Goal: Task Accomplishment & Management: Use online tool/utility

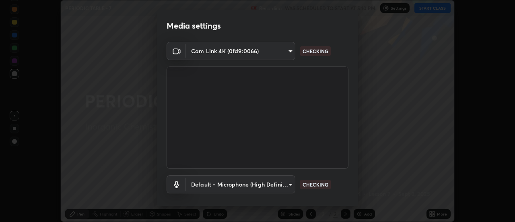
scroll to position [42, 0]
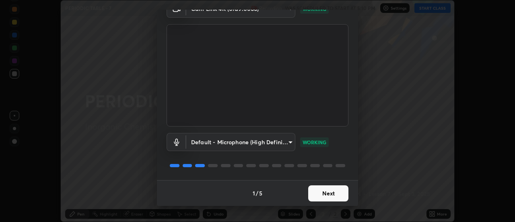
click at [337, 189] on button "Next" at bounding box center [328, 193] width 40 height 16
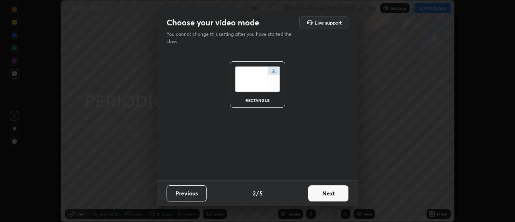
click at [346, 192] on button "Next" at bounding box center [328, 193] width 40 height 16
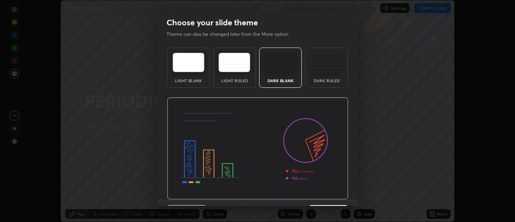
scroll to position [20, 0]
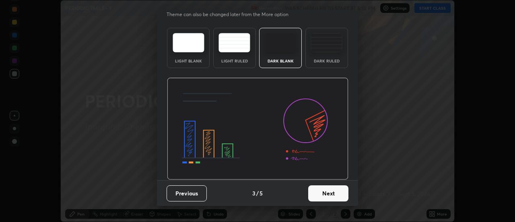
click at [322, 198] on button "Next" at bounding box center [328, 193] width 40 height 16
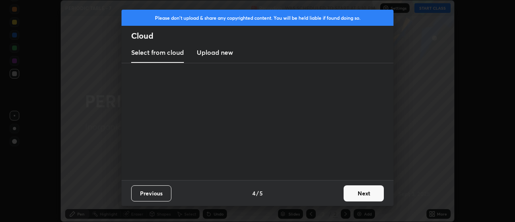
scroll to position [0, 0]
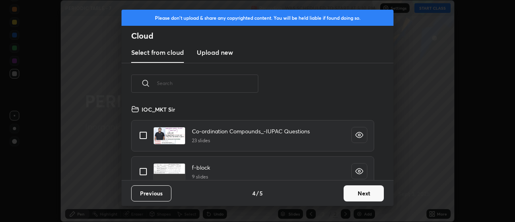
click at [344, 191] on button "Next" at bounding box center [364, 193] width 40 height 16
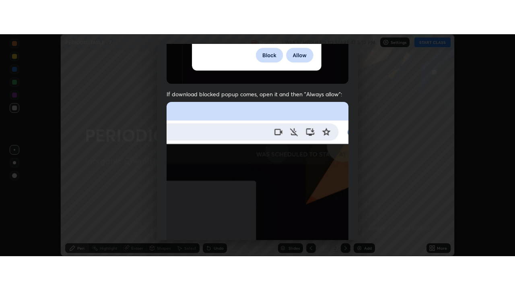
scroll to position [206, 0]
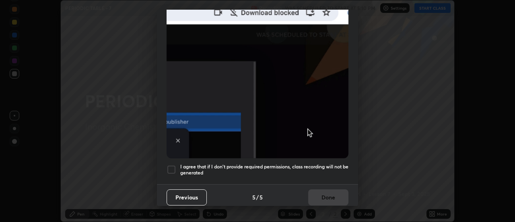
click at [169, 167] on div at bounding box center [172, 170] width 10 height 10
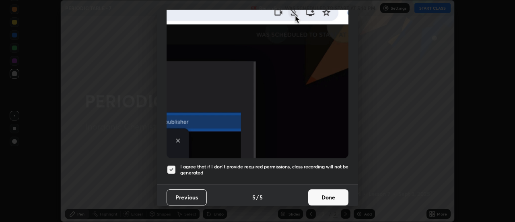
click at [333, 192] on button "Done" at bounding box center [328, 197] width 40 height 16
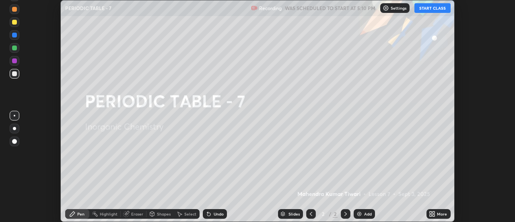
click at [440, 11] on button "START CLASS" at bounding box center [432, 8] width 36 height 10
click at [434, 215] on icon at bounding box center [434, 215] width 2 height 2
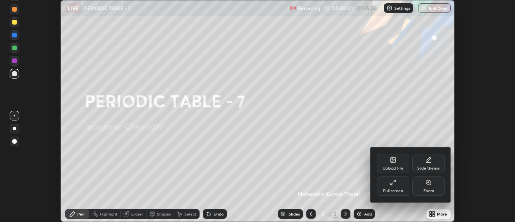
click at [400, 181] on div "Full screen" at bounding box center [393, 185] width 32 height 19
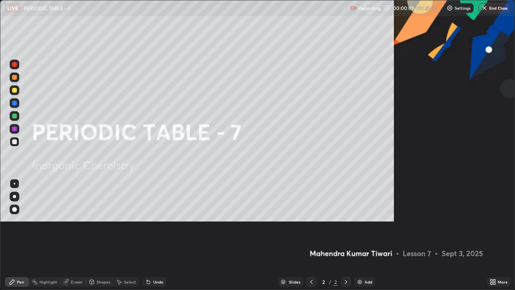
scroll to position [290, 515]
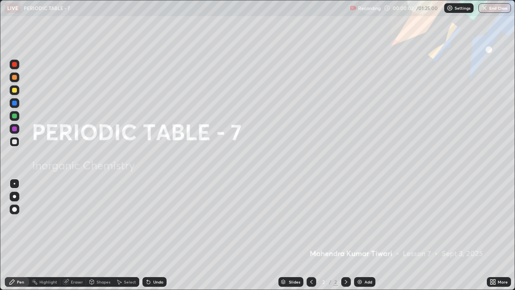
click at [365, 221] on div "Add" at bounding box center [369, 282] width 8 height 4
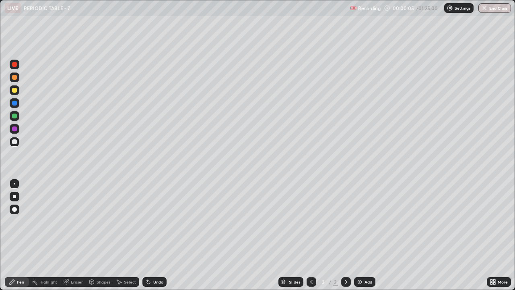
click at [14, 210] on div at bounding box center [14, 209] width 5 height 5
click at [14, 91] on div at bounding box center [14, 90] width 5 height 5
click at [311, 221] on icon at bounding box center [311, 281] width 6 height 6
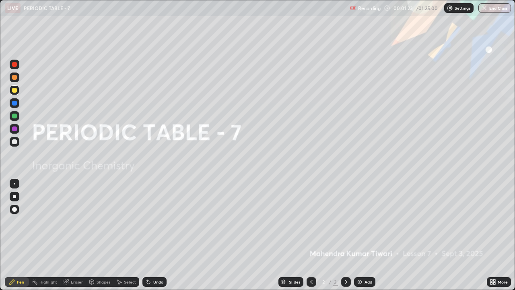
click at [360, 221] on img at bounding box center [360, 281] width 6 height 6
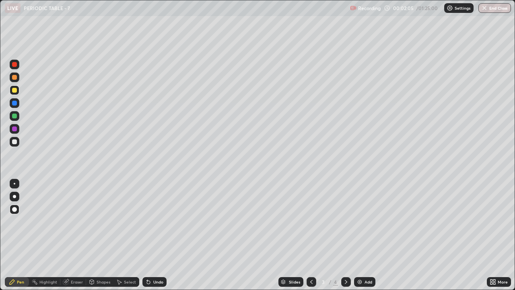
click at [346, 221] on icon at bounding box center [346, 282] width 2 height 4
click at [14, 142] on div at bounding box center [14, 141] width 5 height 5
click at [491, 221] on icon at bounding box center [492, 283] width 2 height 2
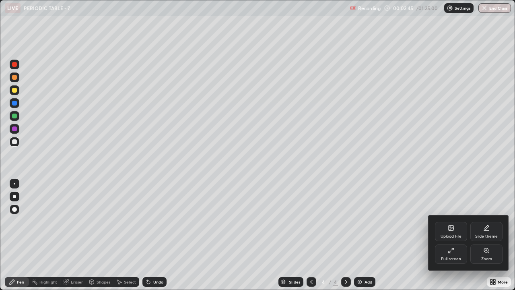
click at [456, 221] on div "Upload File" at bounding box center [451, 236] width 21 height 4
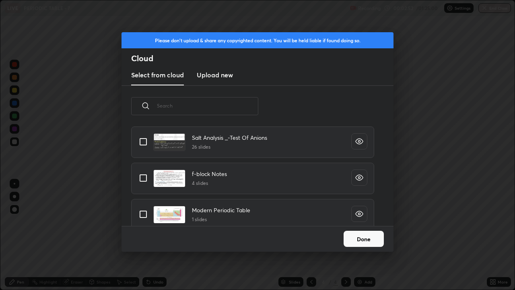
scroll to position [911, 0]
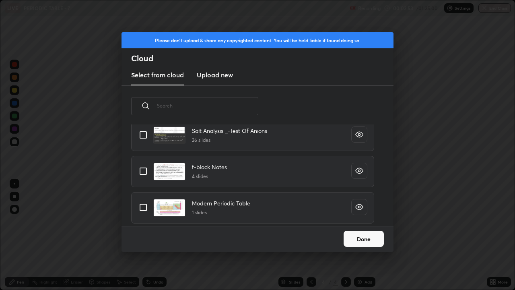
click at [213, 199] on h4 "Modern Periodic Table" at bounding box center [221, 203] width 58 height 8
click at [142, 210] on input "grid" at bounding box center [143, 207] width 17 height 17
checkbox input "true"
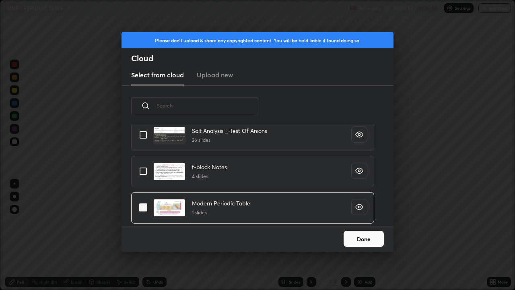
click at [351, 221] on button "Done" at bounding box center [364, 239] width 40 height 16
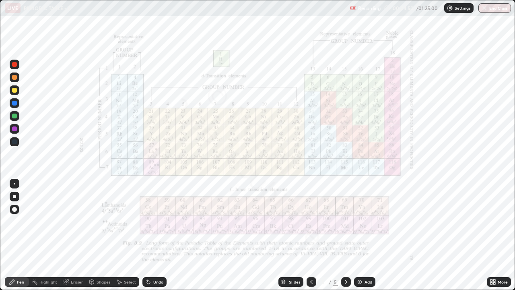
click at [346, 221] on icon at bounding box center [346, 281] width 6 height 6
click at [368, 221] on div "Add" at bounding box center [369, 282] width 8 height 4
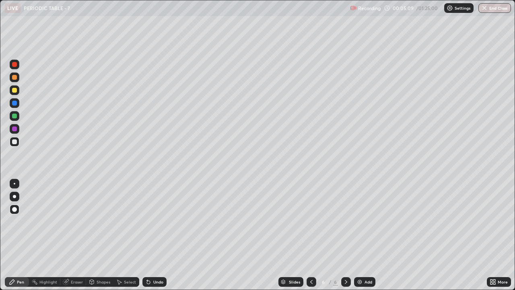
click at [15, 90] on div at bounding box center [14, 90] width 5 height 5
click at [13, 139] on div at bounding box center [14, 141] width 5 height 5
click at [314, 221] on div at bounding box center [312, 282] width 10 height 10
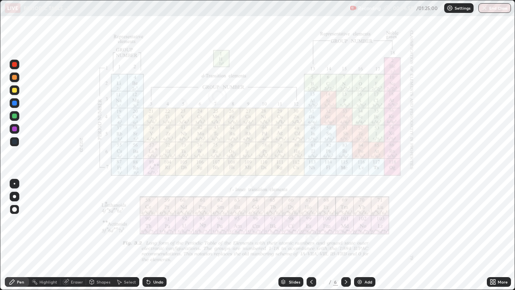
click at [15, 132] on div at bounding box center [15, 129] width 10 height 10
click at [14, 64] on div at bounding box center [14, 64] width 5 height 5
click at [349, 221] on div at bounding box center [346, 282] width 10 height 16
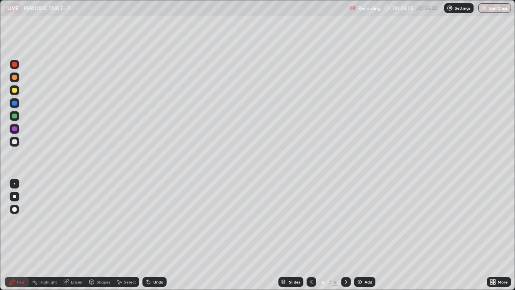
click at [314, 221] on div at bounding box center [312, 282] width 10 height 16
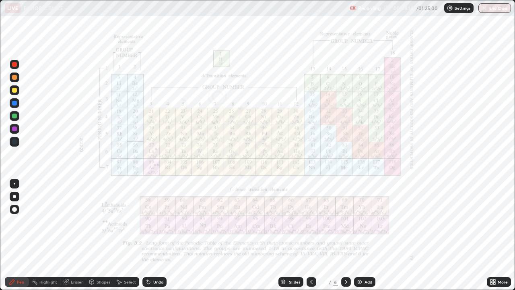
click at [311, 221] on icon at bounding box center [311, 281] width 6 height 6
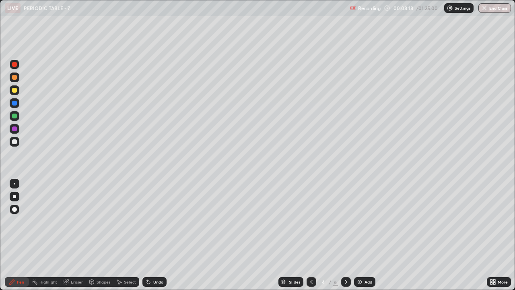
click at [369, 221] on div "Add" at bounding box center [364, 282] width 21 height 10
click at [14, 90] on div at bounding box center [14, 90] width 5 height 5
click at [16, 140] on div at bounding box center [14, 141] width 5 height 5
click at [14, 112] on div at bounding box center [15, 116] width 10 height 10
click at [100, 221] on div "Shapes" at bounding box center [104, 282] width 14 height 4
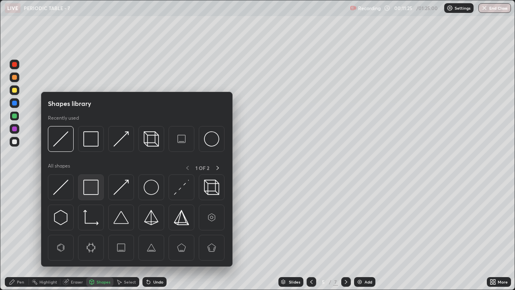
click at [90, 186] on img at bounding box center [90, 186] width 15 height 15
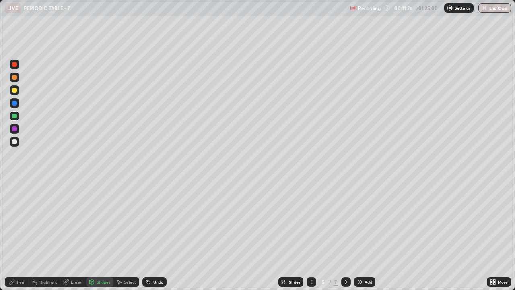
click at [13, 128] on div at bounding box center [14, 128] width 5 height 5
click at [16, 221] on div "Pen" at bounding box center [17, 282] width 24 height 10
click at [20, 221] on div "Pen" at bounding box center [20, 282] width 7 height 4
click at [14, 142] on div at bounding box center [14, 141] width 5 height 5
click at [345, 221] on icon at bounding box center [346, 281] width 6 height 6
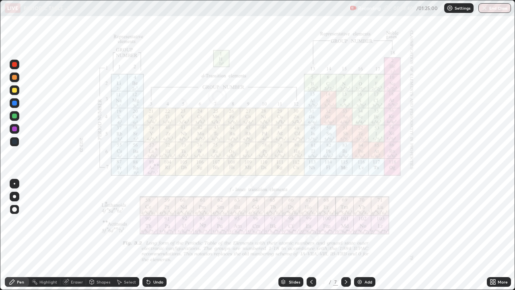
click at [312, 221] on div at bounding box center [312, 282] width 10 height 10
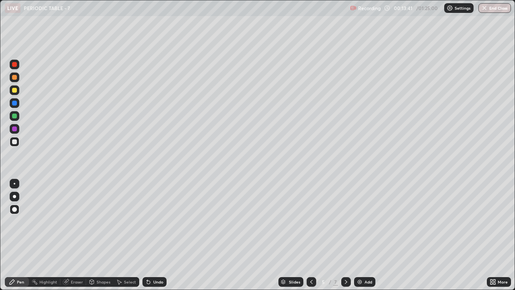
click at [367, 221] on div "Add" at bounding box center [369, 282] width 8 height 4
click at [16, 89] on div at bounding box center [14, 90] width 5 height 5
click at [14, 142] on div at bounding box center [14, 141] width 5 height 5
click at [14, 115] on div at bounding box center [14, 115] width 5 height 5
click at [358, 221] on img at bounding box center [360, 281] width 6 height 6
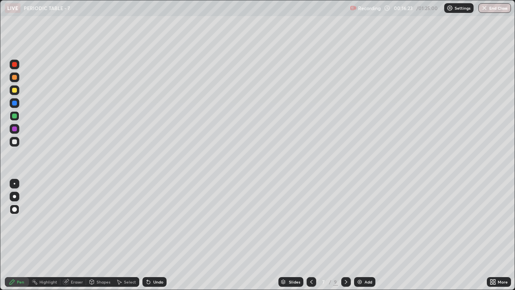
click at [14, 90] on div at bounding box center [14, 90] width 5 height 5
click at [14, 115] on div at bounding box center [14, 115] width 5 height 5
click at [120, 221] on div "Select" at bounding box center [126, 282] width 26 height 16
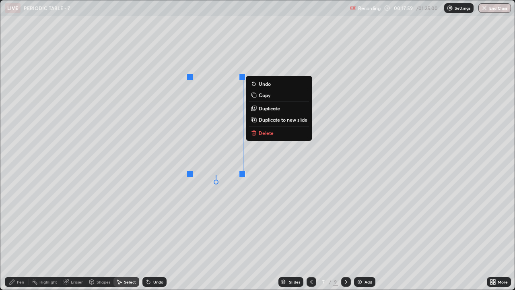
click at [269, 132] on p "Delete" at bounding box center [266, 133] width 15 height 6
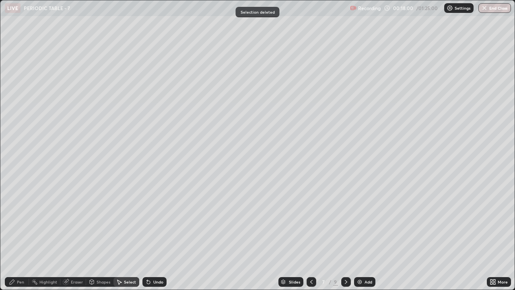
click at [15, 221] on icon at bounding box center [12, 281] width 6 height 6
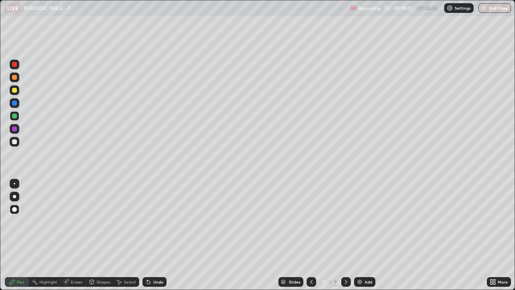
click at [13, 142] on div at bounding box center [14, 141] width 5 height 5
click at [16, 75] on div at bounding box center [14, 77] width 5 height 5
click at [11, 127] on div at bounding box center [15, 129] width 10 height 10
click at [13, 128] on div at bounding box center [14, 128] width 5 height 5
click at [14, 140] on div at bounding box center [14, 141] width 5 height 5
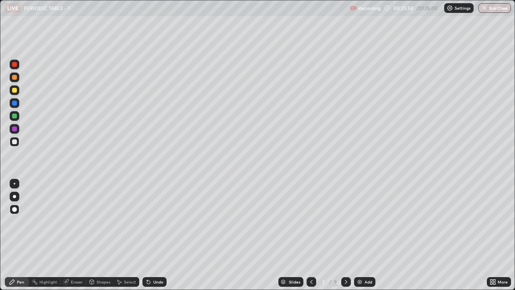
click at [116, 221] on div "Select" at bounding box center [126, 282] width 26 height 10
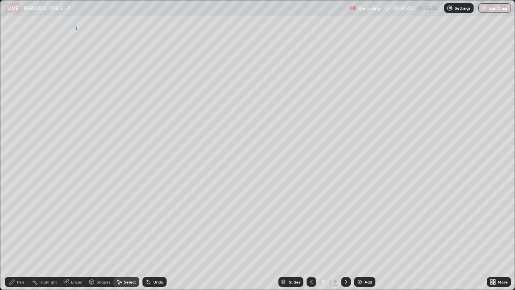
click at [76, 29] on div "0 ° Undo Copy Duplicate Duplicate to new slide Delete" at bounding box center [257, 144] width 514 height 289
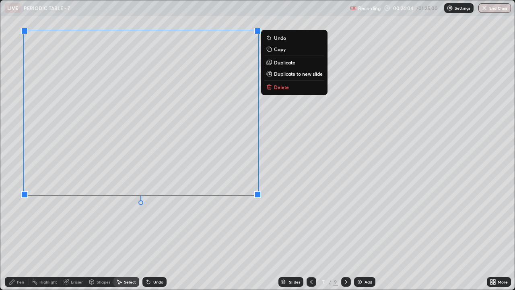
click at [278, 48] on p "Copy" at bounding box center [280, 49] width 12 height 6
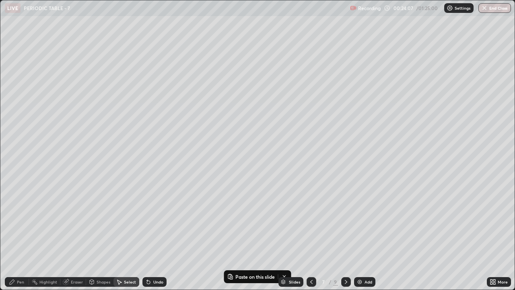
click at [120, 221] on div "Select" at bounding box center [126, 282] width 26 height 10
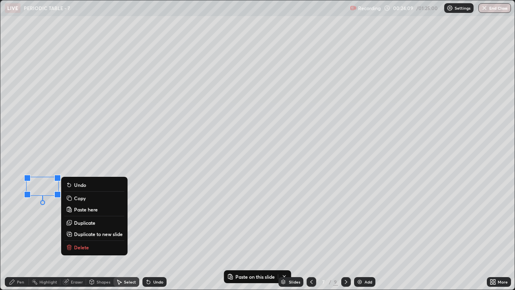
click at [93, 221] on button "Delete" at bounding box center [94, 247] width 60 height 10
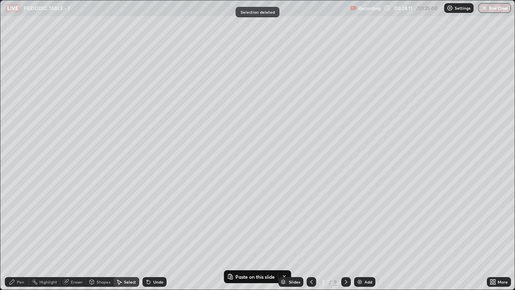
click at [348, 221] on icon at bounding box center [346, 281] width 6 height 6
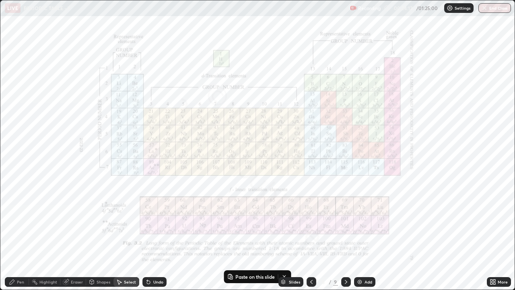
click at [311, 221] on icon at bounding box center [311, 281] width 6 height 6
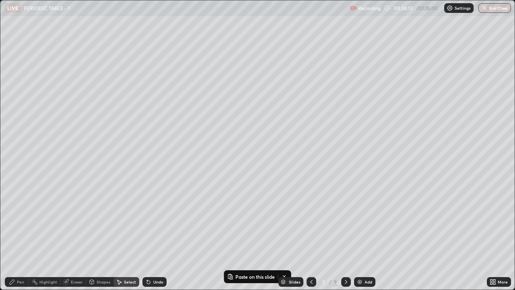
click at [367, 221] on div "Add" at bounding box center [369, 282] width 8 height 4
click at [106, 114] on p "Paste here" at bounding box center [114, 116] width 24 height 6
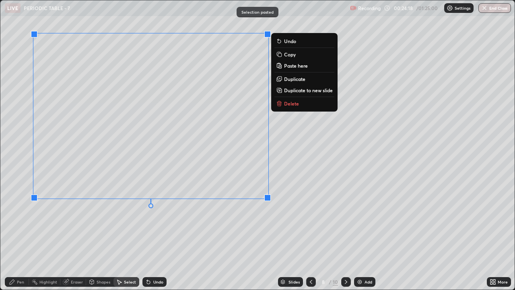
click at [76, 221] on div "0 ° Undo Copy Paste here Duplicate Duplicate to new slide Delete" at bounding box center [257, 144] width 514 height 289
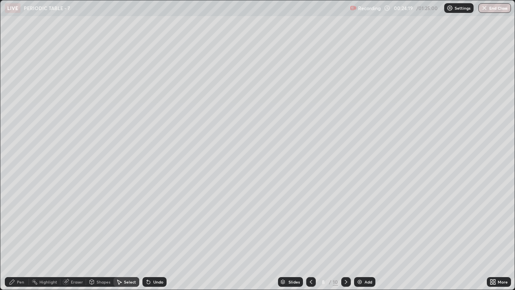
click at [71, 221] on div "Eraser" at bounding box center [77, 282] width 12 height 4
click at [19, 221] on div "Pen" at bounding box center [17, 282] width 24 height 10
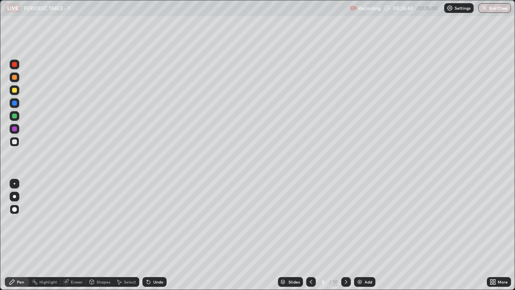
click at [76, 221] on div "Eraser" at bounding box center [77, 282] width 12 height 4
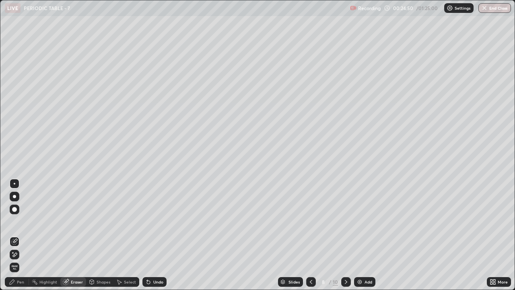
click at [21, 221] on div "Pen" at bounding box center [17, 282] width 24 height 10
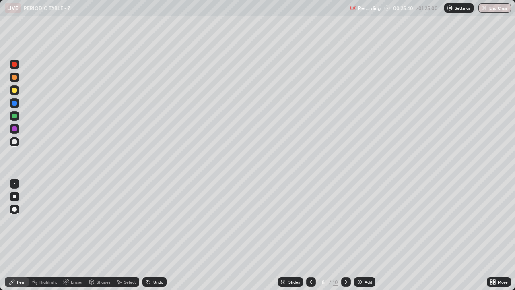
click at [12, 61] on div at bounding box center [15, 65] width 10 height 10
click at [15, 142] on div at bounding box center [14, 141] width 5 height 5
click at [123, 221] on div "Select" at bounding box center [126, 282] width 26 height 10
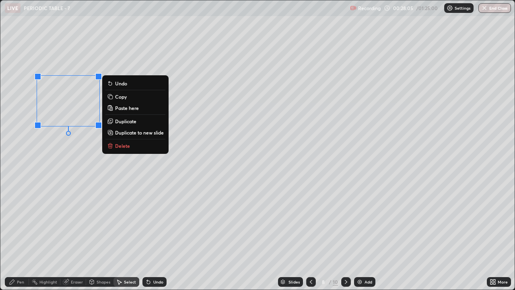
click at [115, 143] on p "Delete" at bounding box center [122, 145] width 15 height 6
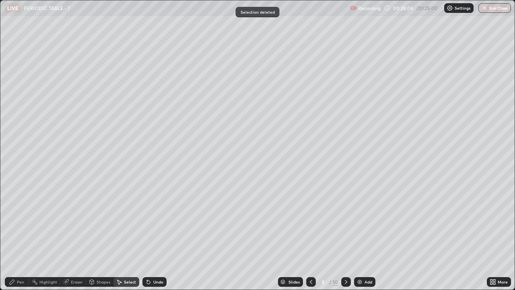
click at [15, 221] on div "Pen" at bounding box center [17, 282] width 24 height 10
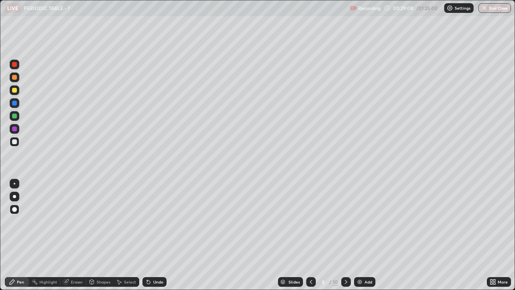
click at [345, 221] on icon at bounding box center [346, 282] width 2 height 4
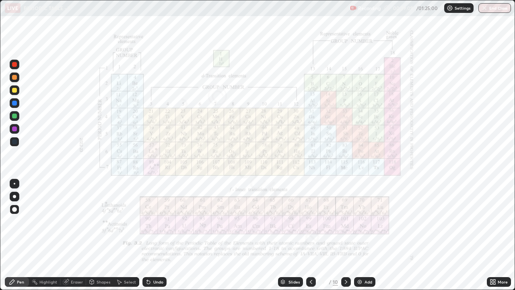
click at [310, 221] on icon at bounding box center [311, 281] width 6 height 6
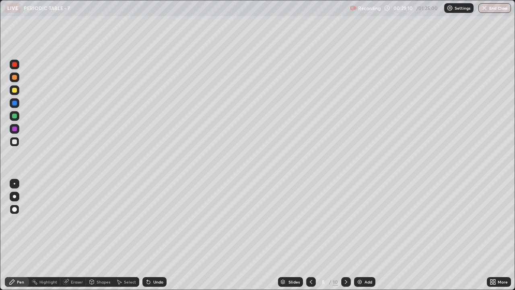
click at [368, 221] on div "Add" at bounding box center [369, 282] width 8 height 4
click at [17, 143] on div at bounding box center [15, 142] width 10 height 10
click at [14, 90] on div at bounding box center [14, 90] width 5 height 5
click at [124, 221] on div "Select" at bounding box center [130, 282] width 12 height 4
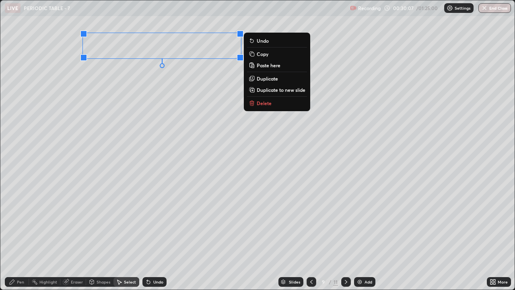
click at [262, 53] on p "Copy" at bounding box center [263, 54] width 12 height 6
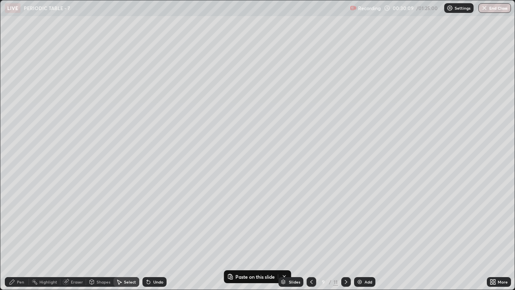
click at [18, 221] on div "Pen" at bounding box center [17, 282] width 24 height 10
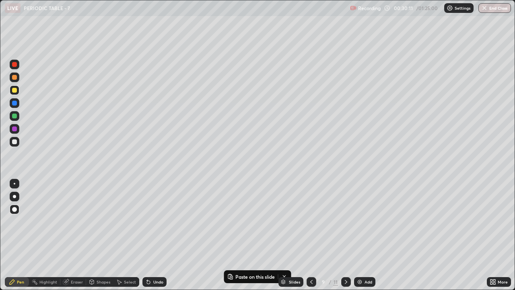
click at [16, 76] on div at bounding box center [14, 77] width 5 height 5
click at [15, 120] on div at bounding box center [15, 116] width 10 height 10
click at [14, 142] on div at bounding box center [14, 141] width 5 height 5
click at [125, 221] on div "Select" at bounding box center [130, 282] width 12 height 4
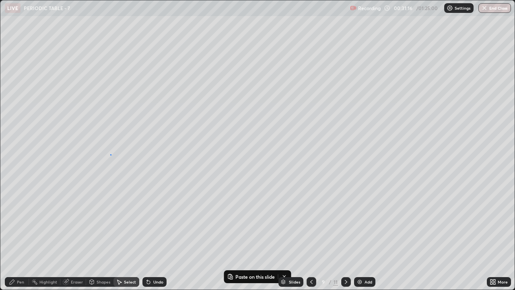
click at [111, 155] on div "0 ° Undo Copy Paste here Duplicate Duplicate to new slide Delete" at bounding box center [257, 144] width 514 height 289
click at [137, 177] on p "Paste here" at bounding box center [146, 177] width 24 height 6
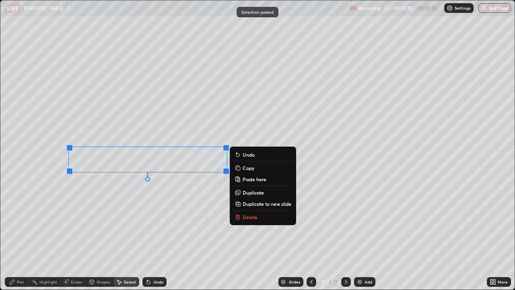
click at [76, 195] on div "0 ° Undo Copy Paste here Duplicate Duplicate to new slide Delete" at bounding box center [257, 144] width 514 height 289
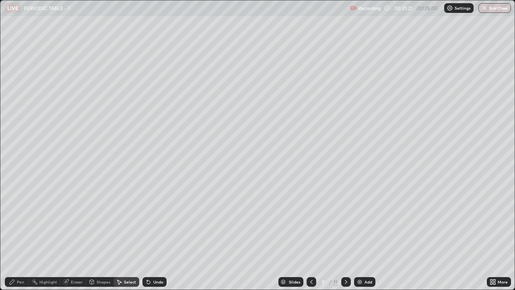
click at [20, 221] on div "Pen" at bounding box center [20, 282] width 7 height 4
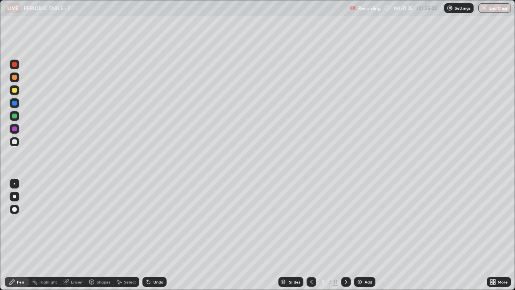
click at [16, 130] on div at bounding box center [14, 128] width 5 height 5
click at [11, 141] on div at bounding box center [15, 142] width 10 height 10
click at [126, 221] on div "Select" at bounding box center [130, 282] width 12 height 4
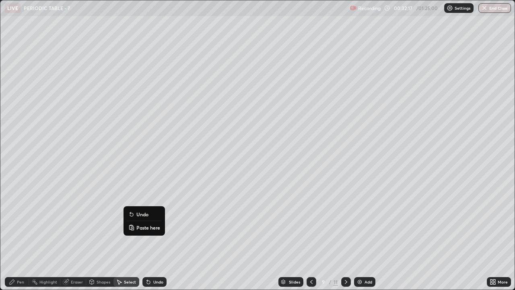
click at [131, 221] on icon at bounding box center [131, 225] width 2 height 1
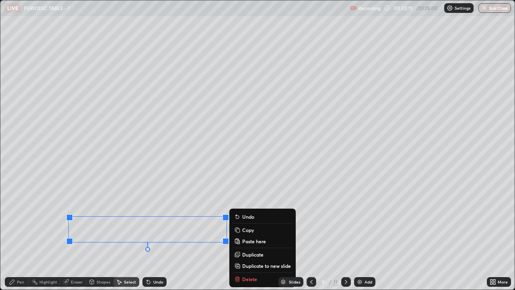
click at [70, 221] on div "0 ° Undo Copy Paste here Duplicate Duplicate to new slide Delete" at bounding box center [257, 144] width 514 height 289
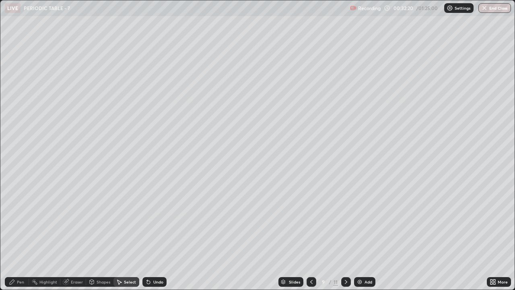
click at [19, 221] on div "Pen" at bounding box center [17, 282] width 24 height 10
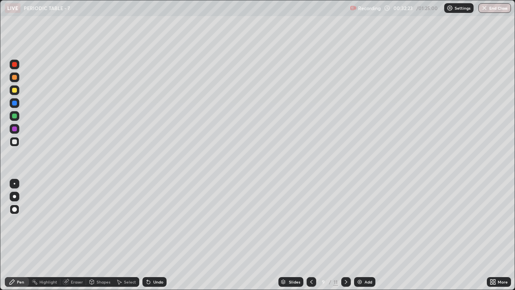
click at [75, 221] on div "Eraser" at bounding box center [77, 282] width 12 height 4
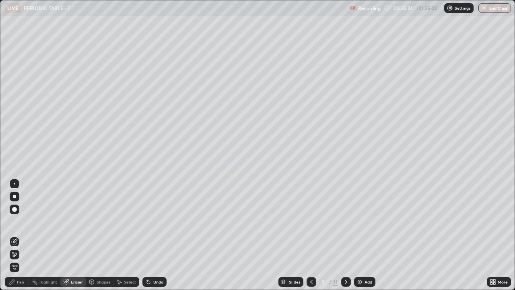
click at [17, 221] on div "Pen" at bounding box center [20, 282] width 7 height 4
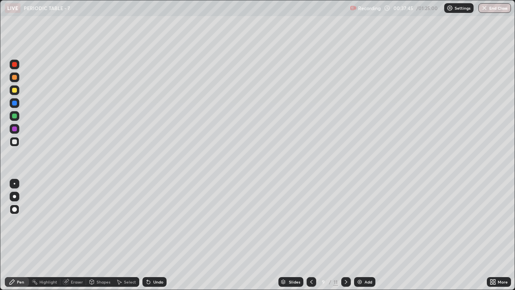
click at [310, 221] on icon at bounding box center [311, 281] width 6 height 6
click at [311, 221] on icon at bounding box center [311, 282] width 2 height 4
click at [310, 221] on icon at bounding box center [311, 281] width 6 height 6
click at [345, 221] on icon at bounding box center [346, 281] width 6 height 6
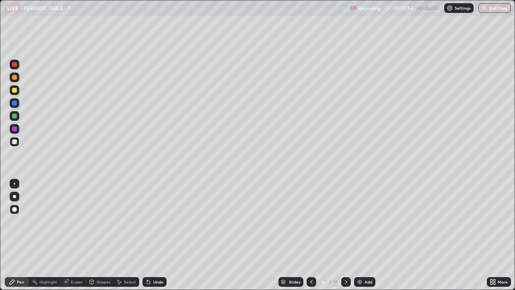
click at [346, 221] on icon at bounding box center [346, 281] width 6 height 6
click at [15, 90] on div at bounding box center [14, 90] width 5 height 5
click at [15, 78] on div at bounding box center [14, 77] width 5 height 5
click at [127, 221] on div "Select" at bounding box center [130, 282] width 12 height 4
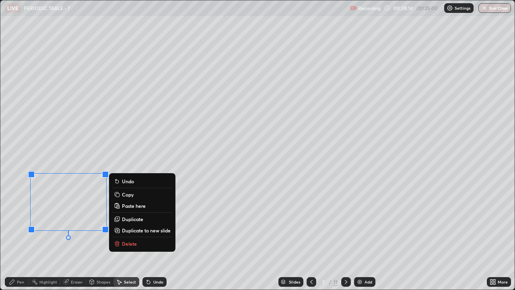
click at [128, 196] on p "Copy" at bounding box center [128, 194] width 12 height 6
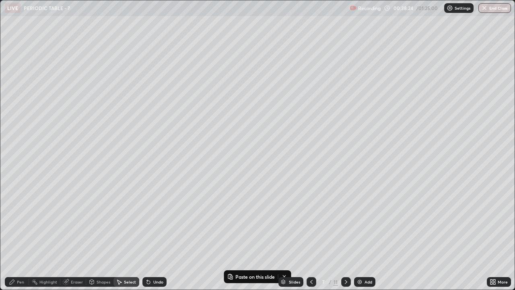
click at [17, 221] on div "Pen" at bounding box center [17, 282] width 24 height 10
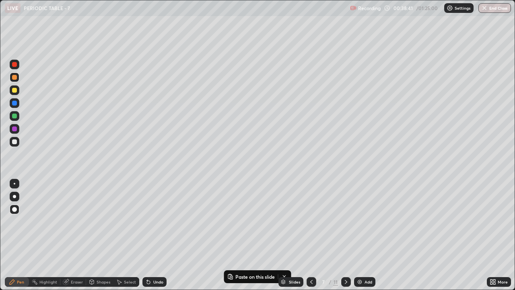
click at [345, 221] on icon at bounding box center [346, 281] width 6 height 6
click at [131, 221] on div "Select" at bounding box center [130, 282] width 12 height 4
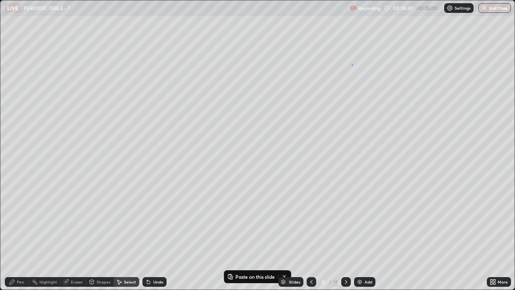
click at [351, 64] on div "0 ° Undo Copy Paste here Duplicate Duplicate to new slide Delete" at bounding box center [257, 144] width 514 height 289
click at [365, 65] on div "0 ° Undo Copy Paste here Duplicate Duplicate to new slide Delete" at bounding box center [257, 144] width 514 height 289
click at [391, 69] on p "Paste here" at bounding box center [400, 69] width 24 height 6
click at [348, 111] on div "0 ° Undo Copy Paste here Duplicate Duplicate to new slide Delete" at bounding box center [257, 144] width 514 height 289
click at [16, 221] on div "Pen" at bounding box center [17, 282] width 24 height 10
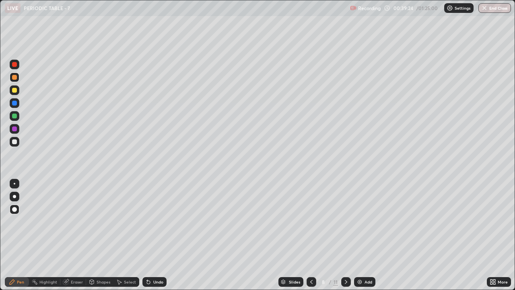
click at [346, 221] on icon at bounding box center [346, 281] width 6 height 6
click at [129, 221] on div "Select" at bounding box center [130, 282] width 12 height 4
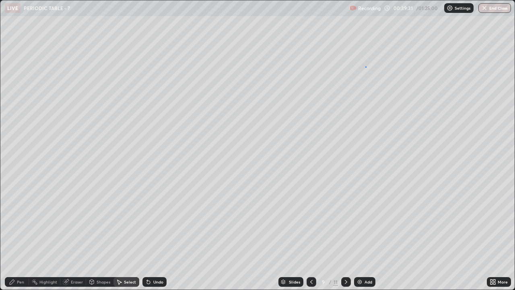
click at [365, 66] on div "0 ° Undo Copy Paste here Duplicate Duplicate to new slide Delete" at bounding box center [257, 144] width 514 height 289
click at [389, 100] on p "Paste here" at bounding box center [395, 100] width 24 height 6
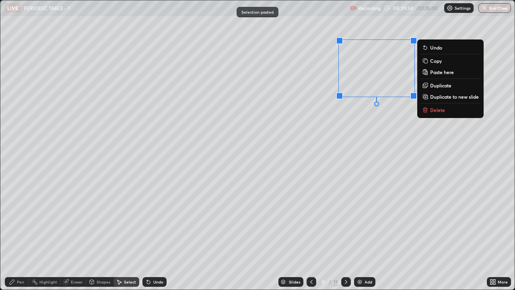
click at [332, 113] on div "0 ° Undo Copy Paste here Duplicate Duplicate to new slide Delete" at bounding box center [257, 144] width 514 height 289
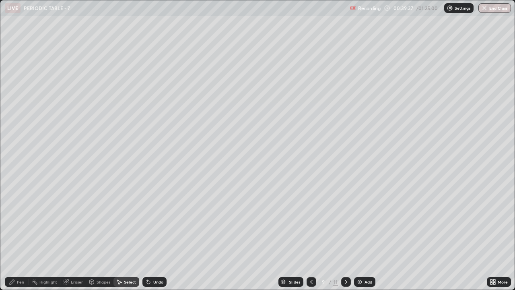
click at [16, 221] on div "Pen" at bounding box center [17, 282] width 24 height 10
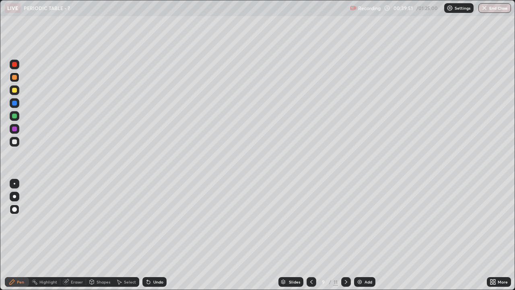
click at [80, 221] on div "Eraser" at bounding box center [73, 282] width 26 height 10
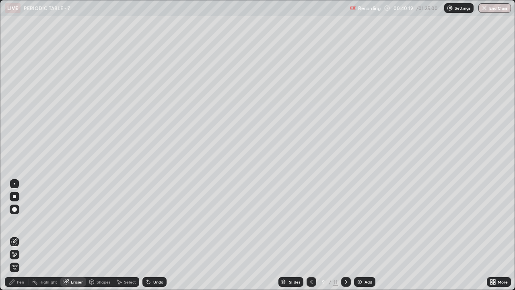
click at [311, 221] on icon at bounding box center [311, 281] width 6 height 6
click at [347, 221] on div at bounding box center [346, 282] width 10 height 10
click at [15, 221] on icon at bounding box center [12, 281] width 6 height 6
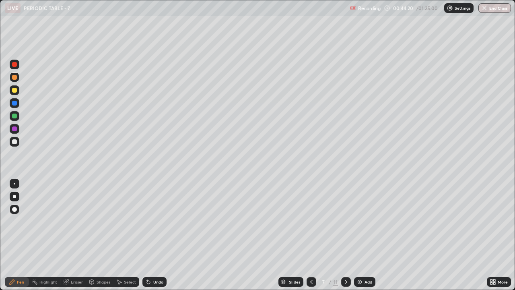
click at [345, 221] on icon at bounding box center [346, 281] width 6 height 6
click at [127, 221] on div "Select" at bounding box center [130, 282] width 12 height 4
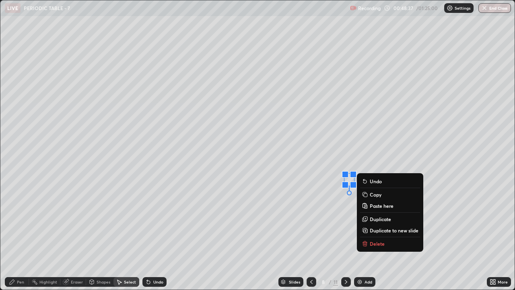
click at [367, 221] on icon at bounding box center [365, 244] width 4 height 4
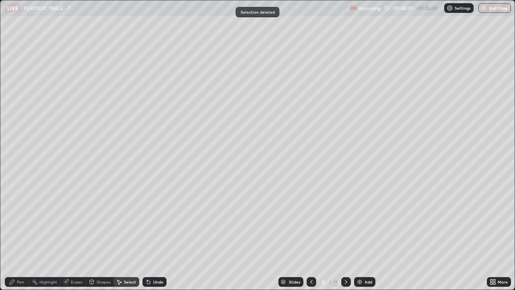
click at [14, 221] on div "Pen" at bounding box center [17, 282] width 24 height 10
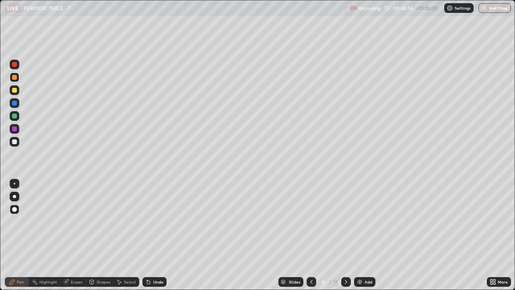
click at [131, 221] on div "Select" at bounding box center [126, 282] width 26 height 10
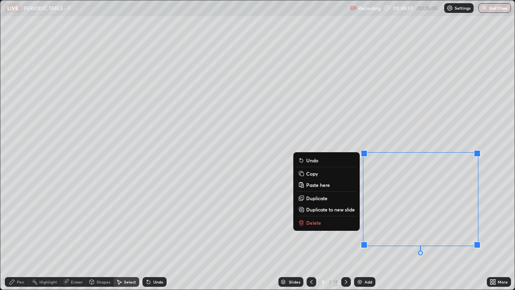
click at [408, 221] on div "0 ° Undo Copy Paste here Duplicate Duplicate to new slide Delete" at bounding box center [257, 144] width 514 height 289
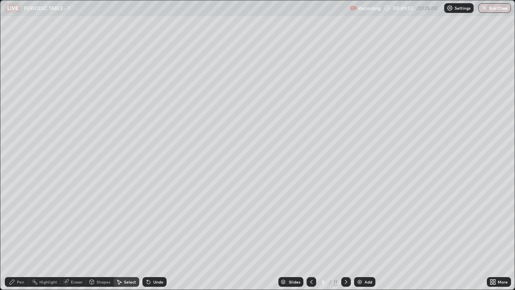
click at [79, 221] on div "Eraser" at bounding box center [77, 282] width 12 height 4
click at [18, 221] on div "Pen" at bounding box center [20, 282] width 7 height 4
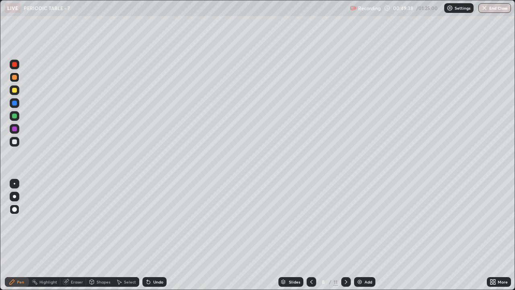
click at [156, 221] on div "Undo" at bounding box center [158, 282] width 10 height 4
click at [152, 221] on div "Undo" at bounding box center [154, 282] width 24 height 10
click at [153, 221] on div "Undo" at bounding box center [158, 282] width 10 height 4
click at [154, 221] on div "Undo" at bounding box center [158, 282] width 10 height 4
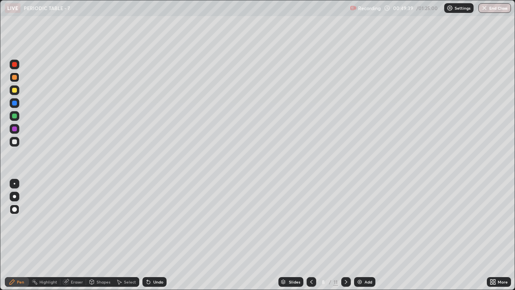
click at [154, 221] on div "Undo" at bounding box center [158, 282] width 10 height 4
click at [151, 221] on div "Undo" at bounding box center [154, 282] width 24 height 10
click at [147, 221] on icon at bounding box center [148, 281] width 3 height 3
click at [148, 221] on icon at bounding box center [148, 281] width 3 height 3
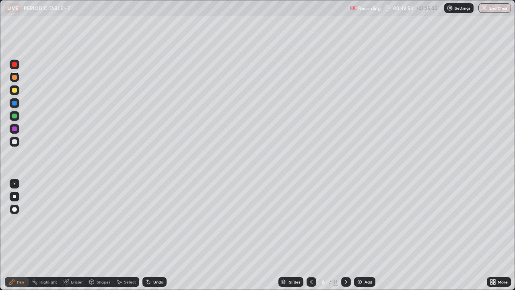
click at [148, 221] on icon at bounding box center [148, 281] width 3 height 3
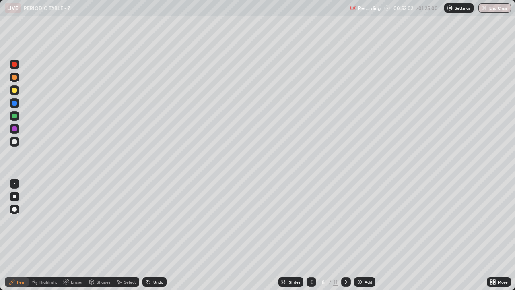
click at [345, 221] on icon at bounding box center [346, 281] width 6 height 6
click at [349, 221] on div at bounding box center [346, 282] width 10 height 10
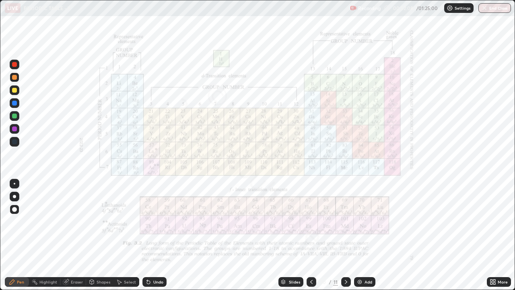
click at [345, 221] on icon at bounding box center [346, 281] width 6 height 6
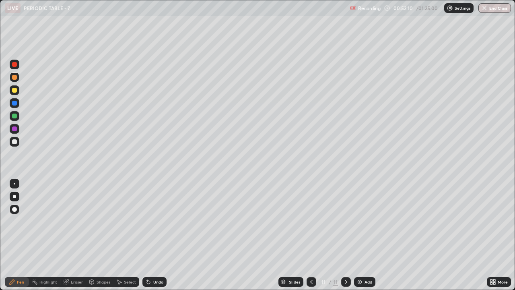
click at [307, 221] on div at bounding box center [312, 282] width 10 height 16
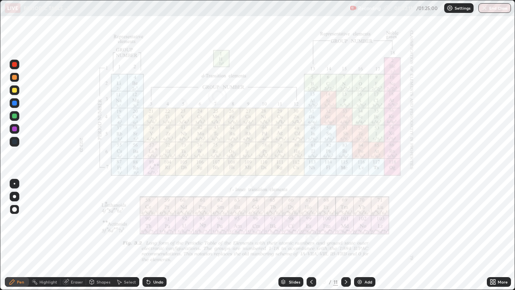
click at [345, 221] on icon at bounding box center [346, 281] width 6 height 6
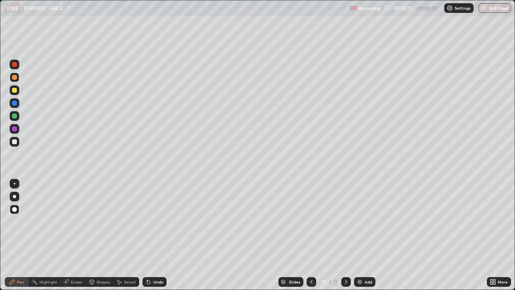
click at [311, 221] on icon at bounding box center [311, 281] width 6 height 6
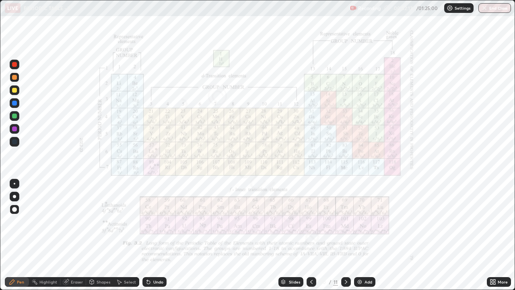
click at [312, 221] on icon at bounding box center [311, 281] width 6 height 6
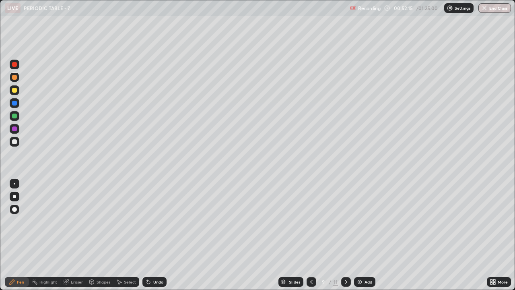
click at [363, 221] on div "Add" at bounding box center [364, 282] width 21 height 10
click at [311, 221] on icon at bounding box center [311, 282] width 2 height 4
click at [310, 221] on icon at bounding box center [311, 282] width 2 height 4
click at [345, 221] on icon at bounding box center [346, 281] width 6 height 6
click at [346, 221] on icon at bounding box center [346, 281] width 6 height 6
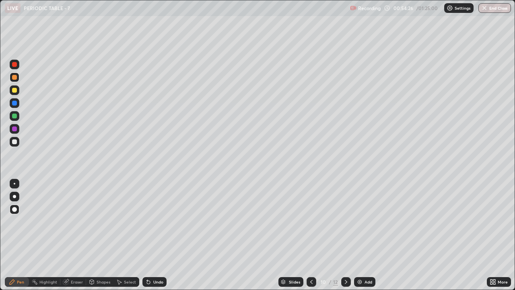
click at [345, 221] on icon at bounding box center [346, 282] width 2 height 4
click at [344, 221] on icon at bounding box center [346, 281] width 6 height 6
click at [126, 221] on div "Select" at bounding box center [130, 282] width 12 height 4
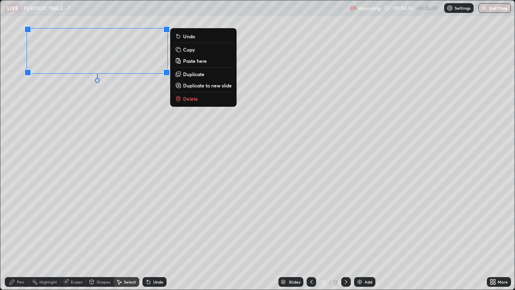
click at [185, 96] on p "Delete" at bounding box center [190, 98] width 15 height 6
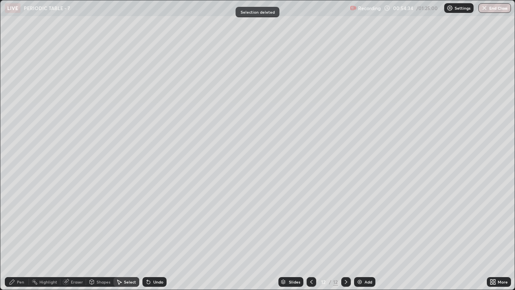
click at [16, 221] on div "Pen" at bounding box center [17, 282] width 24 height 10
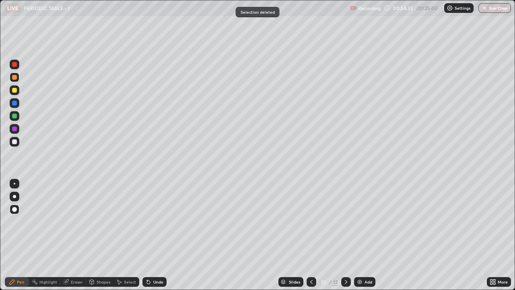
click at [14, 90] on div at bounding box center [14, 90] width 5 height 5
click at [11, 139] on div at bounding box center [15, 142] width 10 height 10
click at [131, 221] on div "Select" at bounding box center [130, 282] width 12 height 4
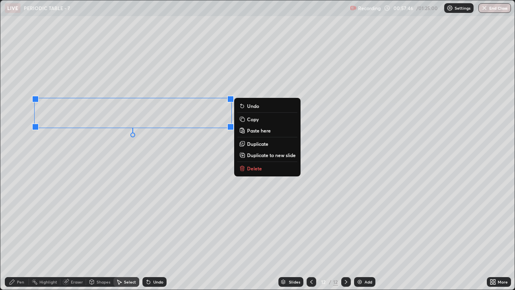
click at [251, 167] on p "Delete" at bounding box center [254, 168] width 15 height 6
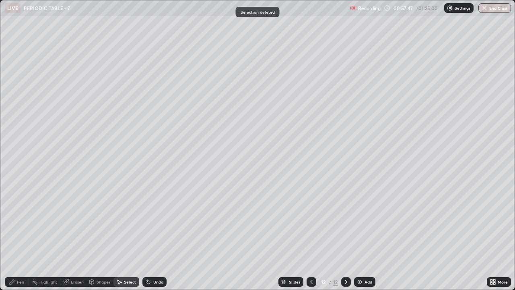
click at [19, 221] on div "Pen" at bounding box center [20, 282] width 7 height 4
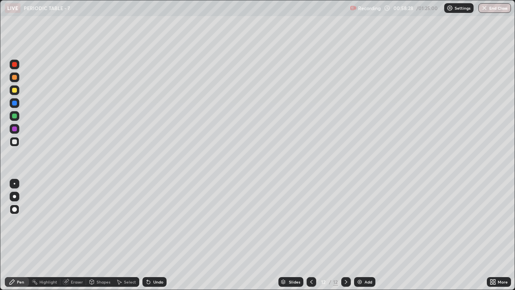
click at [18, 91] on div at bounding box center [15, 90] width 10 height 10
click at [365, 221] on div "Add" at bounding box center [364, 282] width 21 height 10
click at [15, 142] on div at bounding box center [14, 141] width 5 height 5
click at [311, 221] on icon at bounding box center [311, 281] width 6 height 6
click at [314, 221] on div at bounding box center [312, 282] width 10 height 10
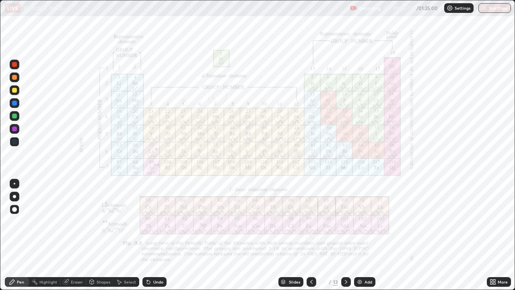
click at [17, 125] on div at bounding box center [15, 129] width 10 height 10
click at [14, 129] on div at bounding box center [14, 128] width 5 height 5
click at [12, 127] on div at bounding box center [14, 128] width 5 height 5
click at [344, 221] on icon at bounding box center [346, 281] width 6 height 6
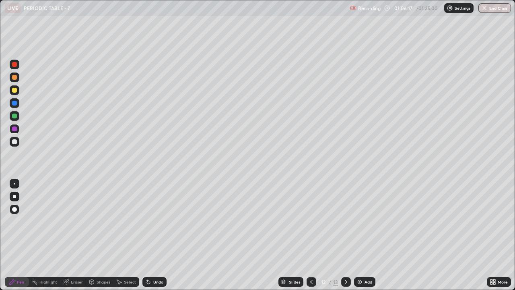
click at [348, 221] on div at bounding box center [346, 282] width 10 height 16
click at [366, 221] on div "Add" at bounding box center [369, 282] width 8 height 4
click at [11, 140] on div at bounding box center [15, 142] width 10 height 10
click at [359, 221] on img at bounding box center [360, 281] width 6 height 6
click at [311, 221] on icon at bounding box center [311, 281] width 6 height 6
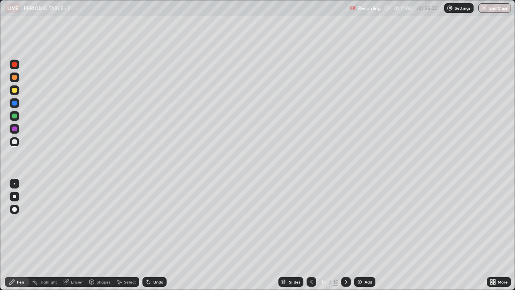
click at [310, 221] on div at bounding box center [312, 282] width 10 height 10
click at [311, 221] on icon at bounding box center [311, 281] width 6 height 6
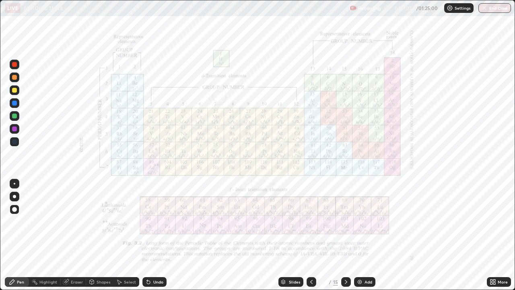
click at [341, 221] on div at bounding box center [346, 282] width 10 height 16
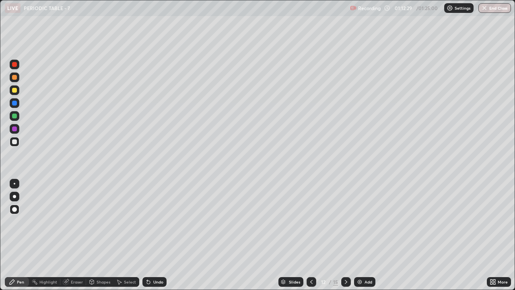
click at [323, 221] on div "12" at bounding box center [324, 281] width 8 height 5
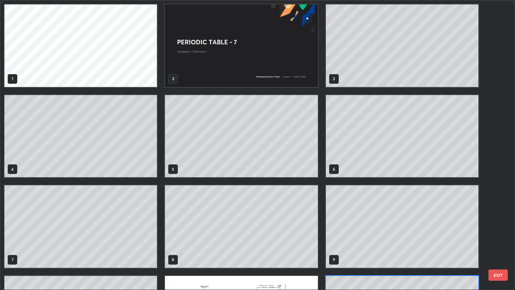
scroll to position [287, 510]
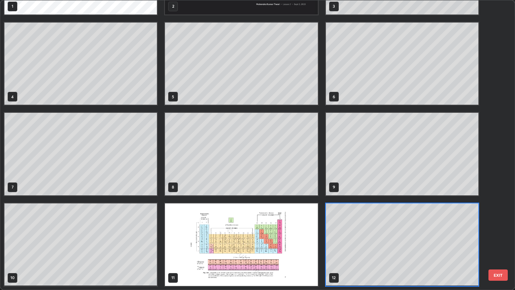
click at [263, 221] on img "grid" at bounding box center [241, 244] width 153 height 82
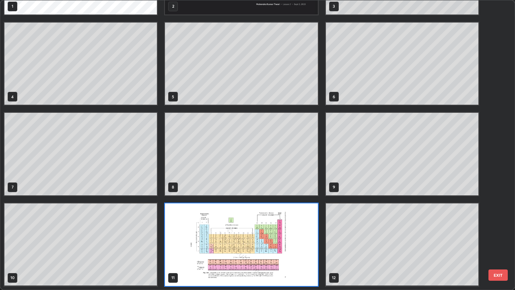
click at [259, 221] on img "grid" at bounding box center [241, 244] width 153 height 82
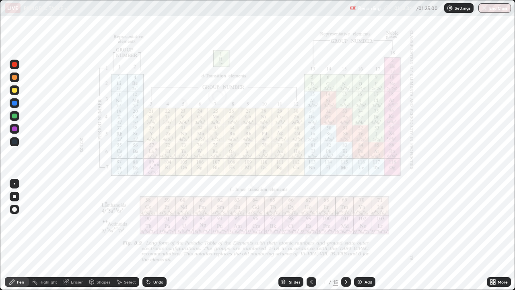
click at [14, 116] on div at bounding box center [14, 115] width 5 height 5
click at [0, 194] on div "Setting up your live class" at bounding box center [257, 145] width 515 height 290
click at [12, 128] on div at bounding box center [14, 128] width 5 height 5
click at [346, 221] on div at bounding box center [346, 282] width 10 height 10
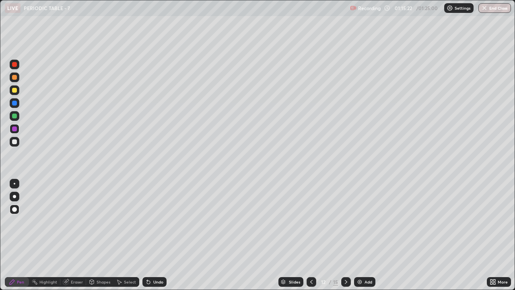
click at [311, 221] on icon at bounding box center [311, 281] width 6 height 6
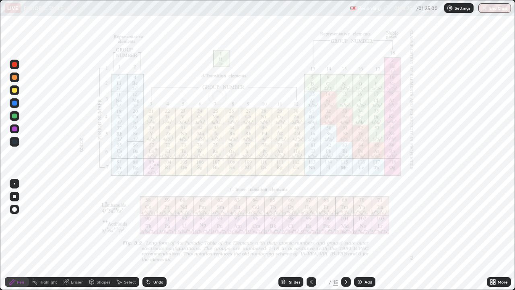
click at [75, 221] on div "Eraser" at bounding box center [77, 282] width 12 height 4
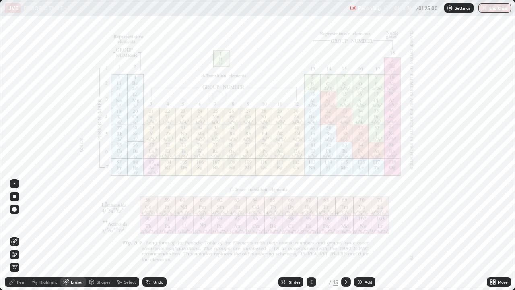
click at [15, 221] on span "Erase all" at bounding box center [14, 267] width 9 height 5
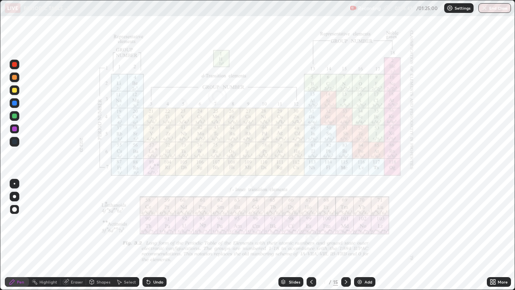
click at [13, 118] on div at bounding box center [14, 115] width 5 height 5
click at [345, 221] on icon at bounding box center [346, 281] width 6 height 6
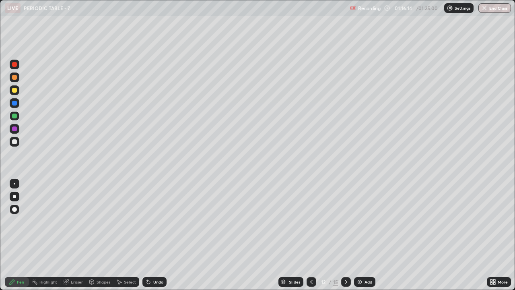
click at [345, 221] on icon at bounding box center [346, 281] width 6 height 6
click at [345, 221] on icon at bounding box center [346, 282] width 2 height 4
click at [345, 221] on icon at bounding box center [346, 281] width 6 height 6
click at [345, 221] on icon at bounding box center [346, 282] width 2 height 4
click at [13, 137] on div at bounding box center [15, 142] width 10 height 10
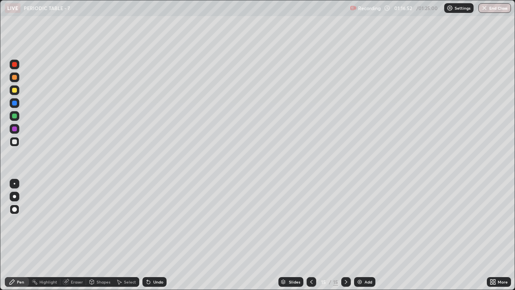
click at [160, 221] on div "Undo" at bounding box center [154, 282] width 24 height 10
click at [14, 114] on div at bounding box center [14, 115] width 5 height 5
click at [16, 87] on div at bounding box center [15, 90] width 10 height 10
click at [101, 221] on div "Shapes" at bounding box center [104, 282] width 14 height 4
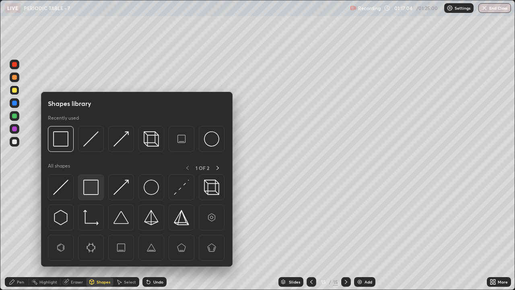
click at [87, 181] on img at bounding box center [90, 186] width 15 height 15
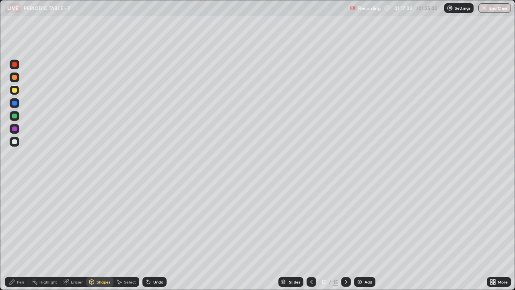
click at [19, 221] on div "Pen" at bounding box center [17, 282] width 24 height 10
click at [95, 221] on div "Shapes" at bounding box center [99, 282] width 27 height 10
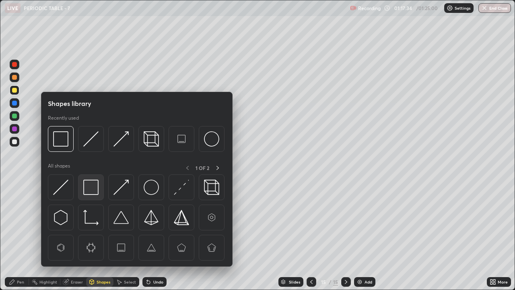
click at [89, 185] on img at bounding box center [90, 186] width 15 height 15
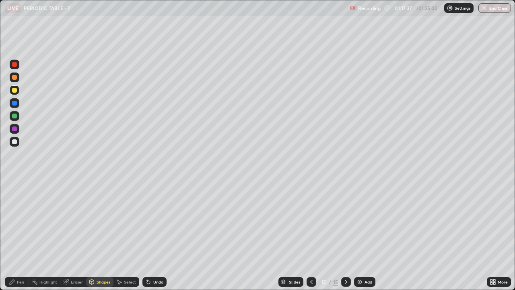
click at [21, 221] on div "Pen" at bounding box center [17, 282] width 24 height 10
click at [311, 221] on icon at bounding box center [311, 281] width 6 height 6
click at [308, 221] on icon at bounding box center [311, 281] width 6 height 6
click at [311, 221] on icon at bounding box center [311, 281] width 6 height 6
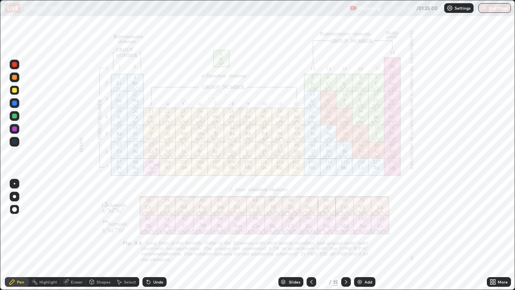
click at [70, 221] on div "Eraser" at bounding box center [73, 282] width 26 height 10
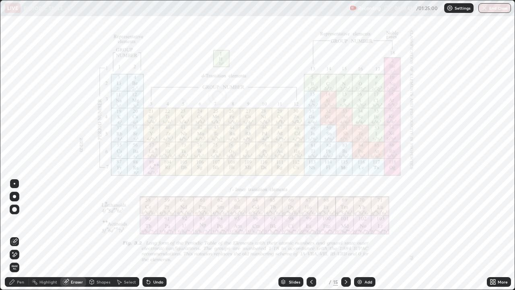
click at [24, 221] on div "Pen" at bounding box center [17, 282] width 24 height 10
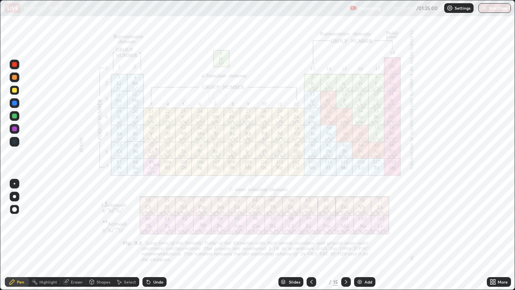
click at [12, 64] on div at bounding box center [14, 64] width 5 height 5
click at [14, 196] on div at bounding box center [14, 196] width 3 height 3
click at [348, 221] on div at bounding box center [346, 282] width 10 height 10
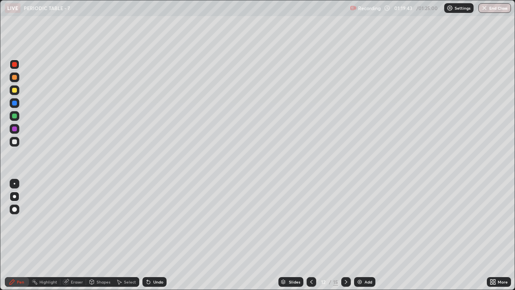
click at [346, 221] on div at bounding box center [346, 282] width 10 height 10
click at [347, 221] on div at bounding box center [346, 282] width 10 height 16
click at [345, 221] on div at bounding box center [346, 282] width 10 height 16
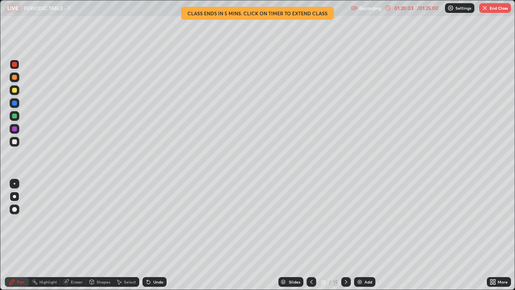
click at [401, 10] on div "01:20:03" at bounding box center [404, 8] width 23 height 5
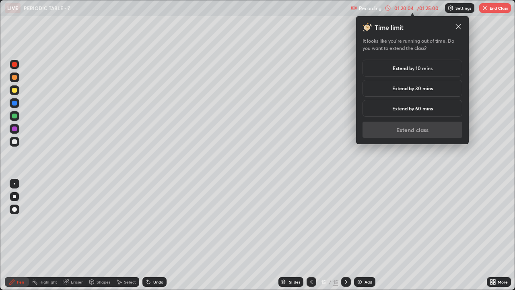
click at [390, 66] on div "Extend by 10 mins" at bounding box center [413, 68] width 100 height 17
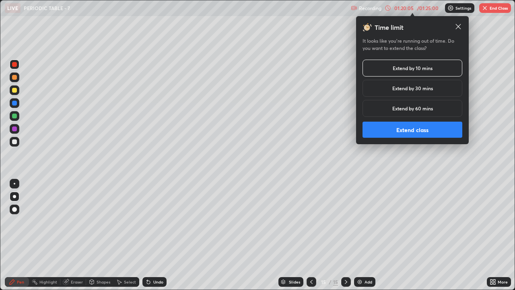
click at [391, 126] on button "Extend class" at bounding box center [413, 130] width 100 height 16
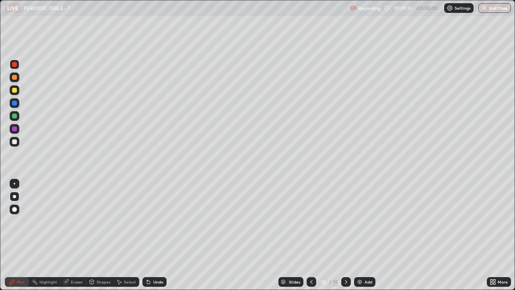
click at [488, 6] on button "End Class" at bounding box center [494, 8] width 33 height 10
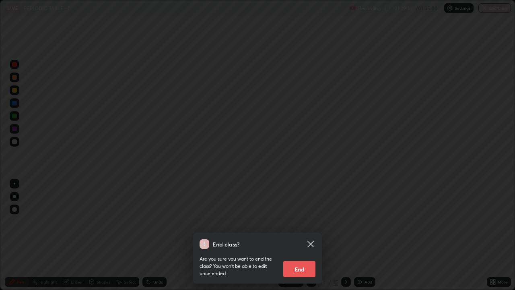
click at [302, 221] on button "End" at bounding box center [299, 269] width 32 height 16
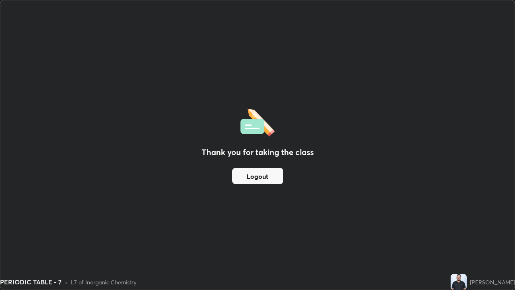
click at [271, 176] on button "Logout" at bounding box center [257, 176] width 51 height 16
